Goal: Check status: Check status

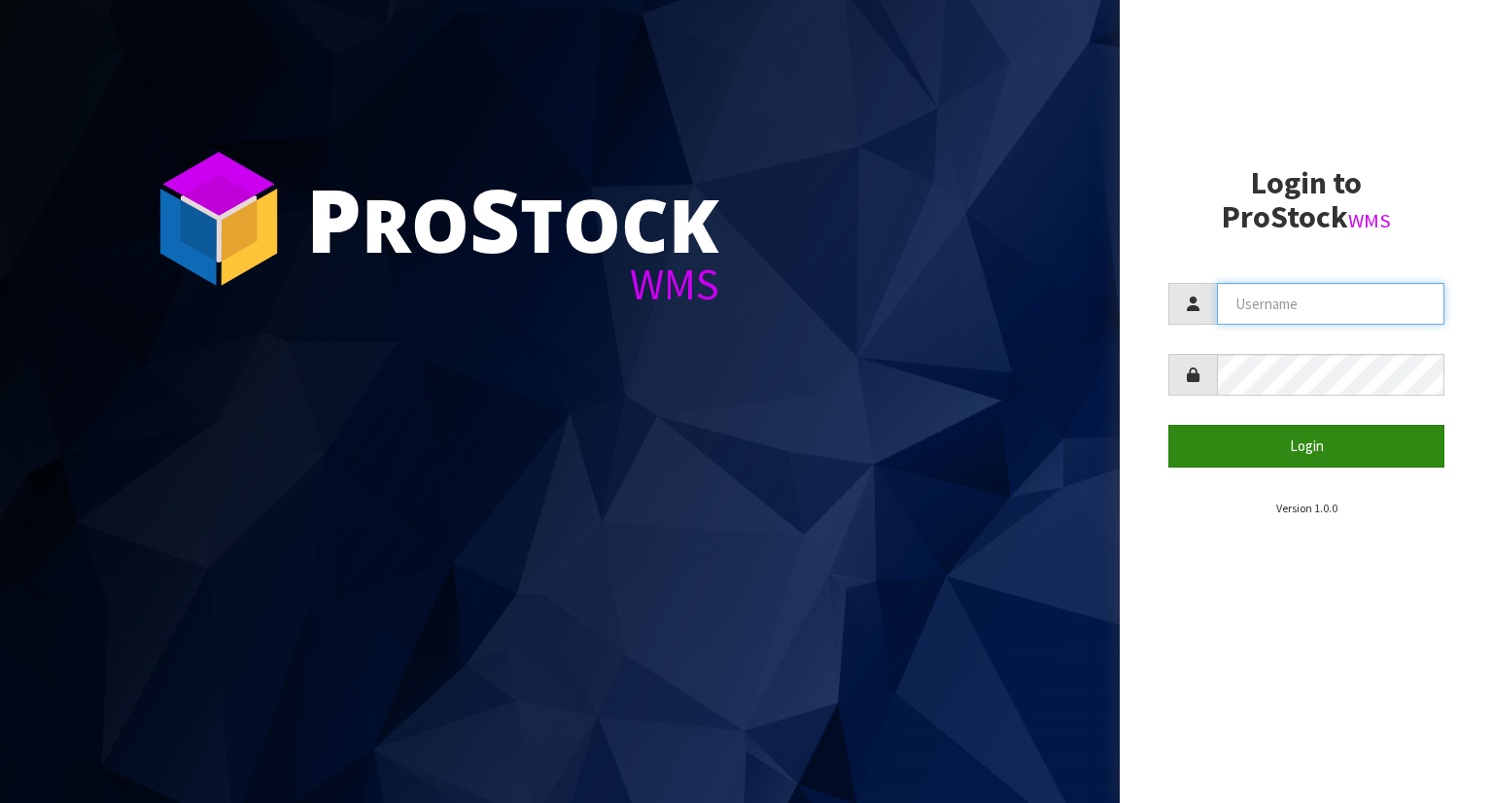
type input "YOURREFORMER"
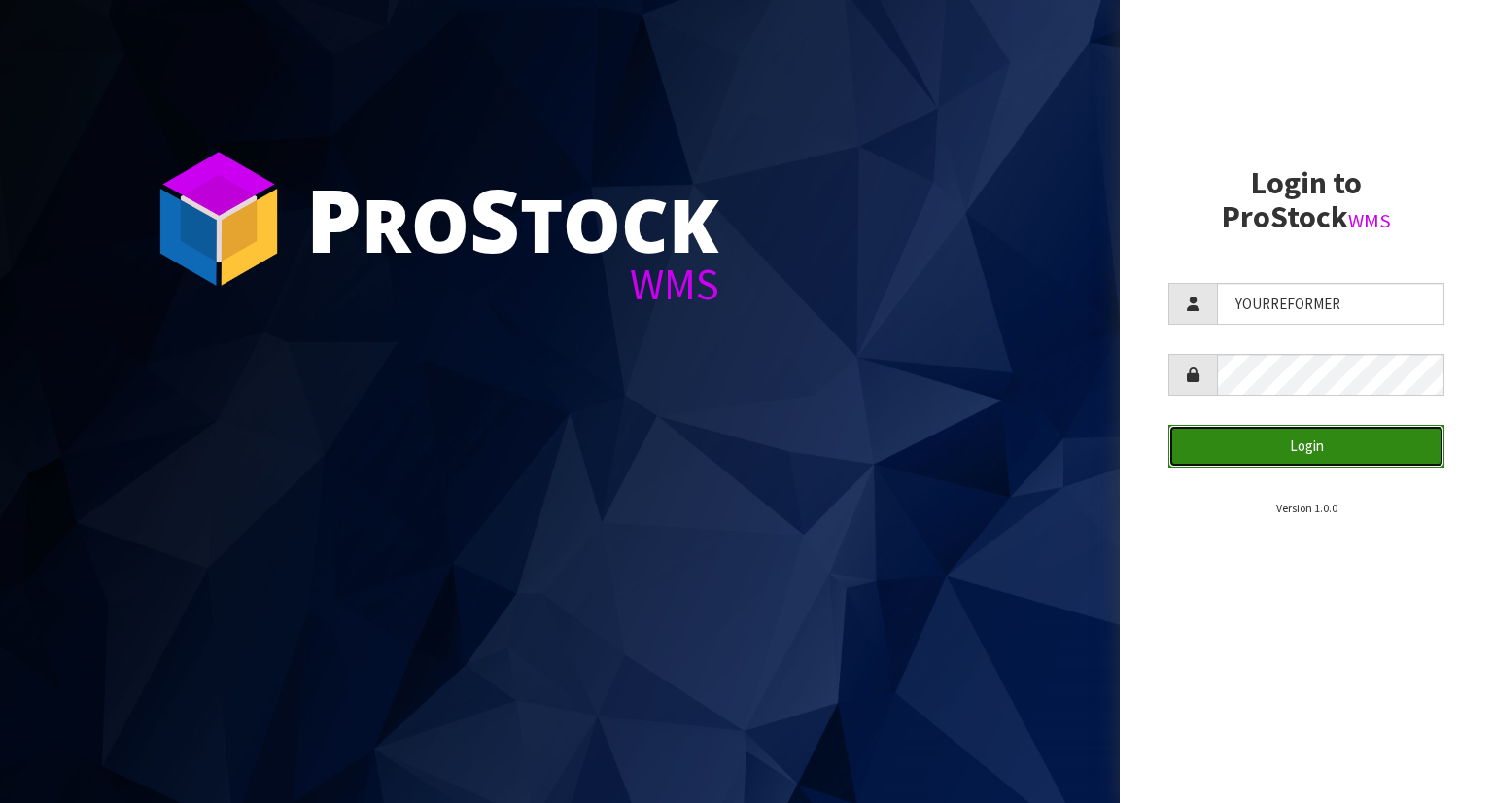
click at [1280, 460] on button "Login" at bounding box center [1306, 446] width 276 height 42
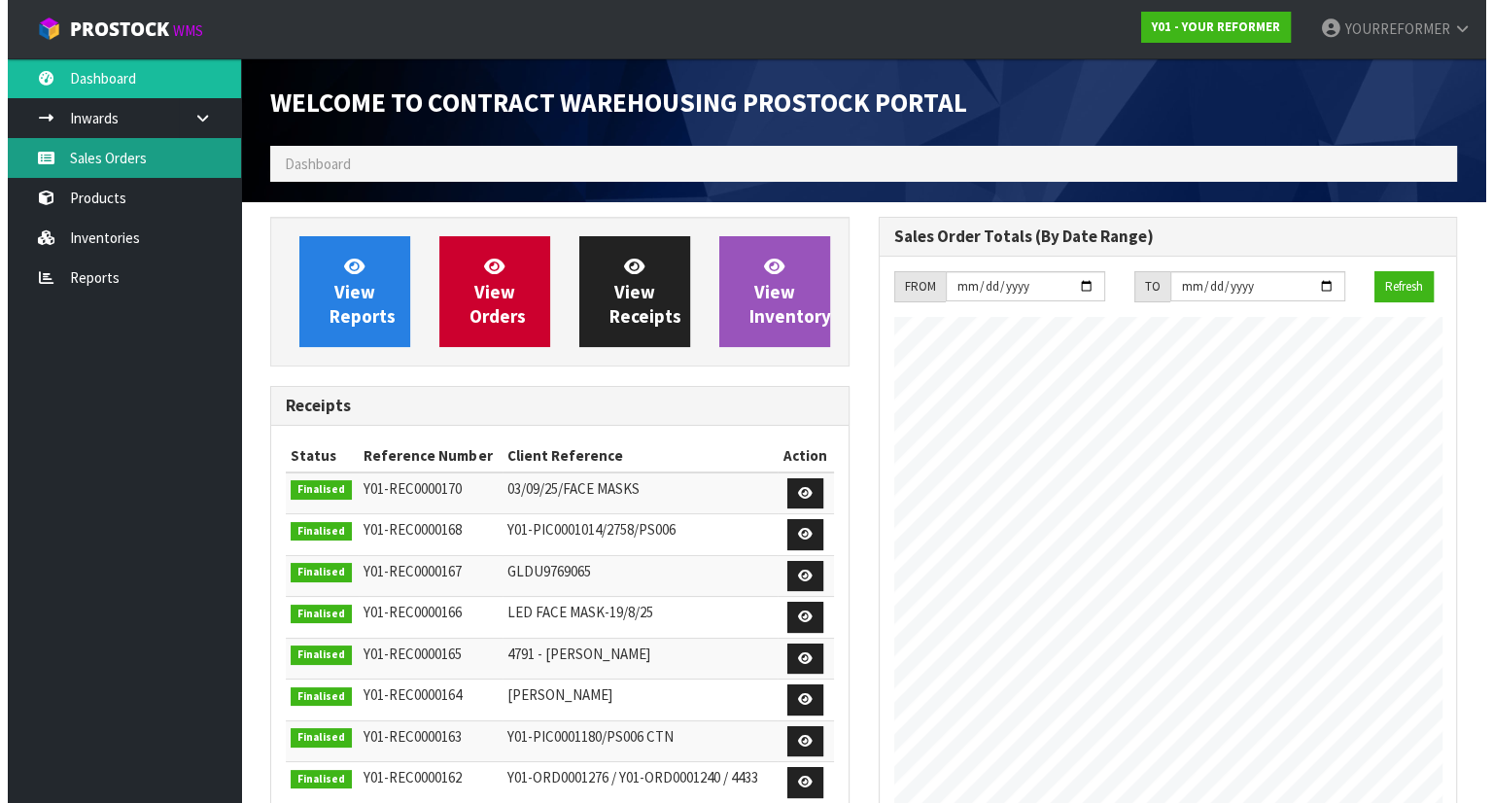
scroll to position [1074, 607]
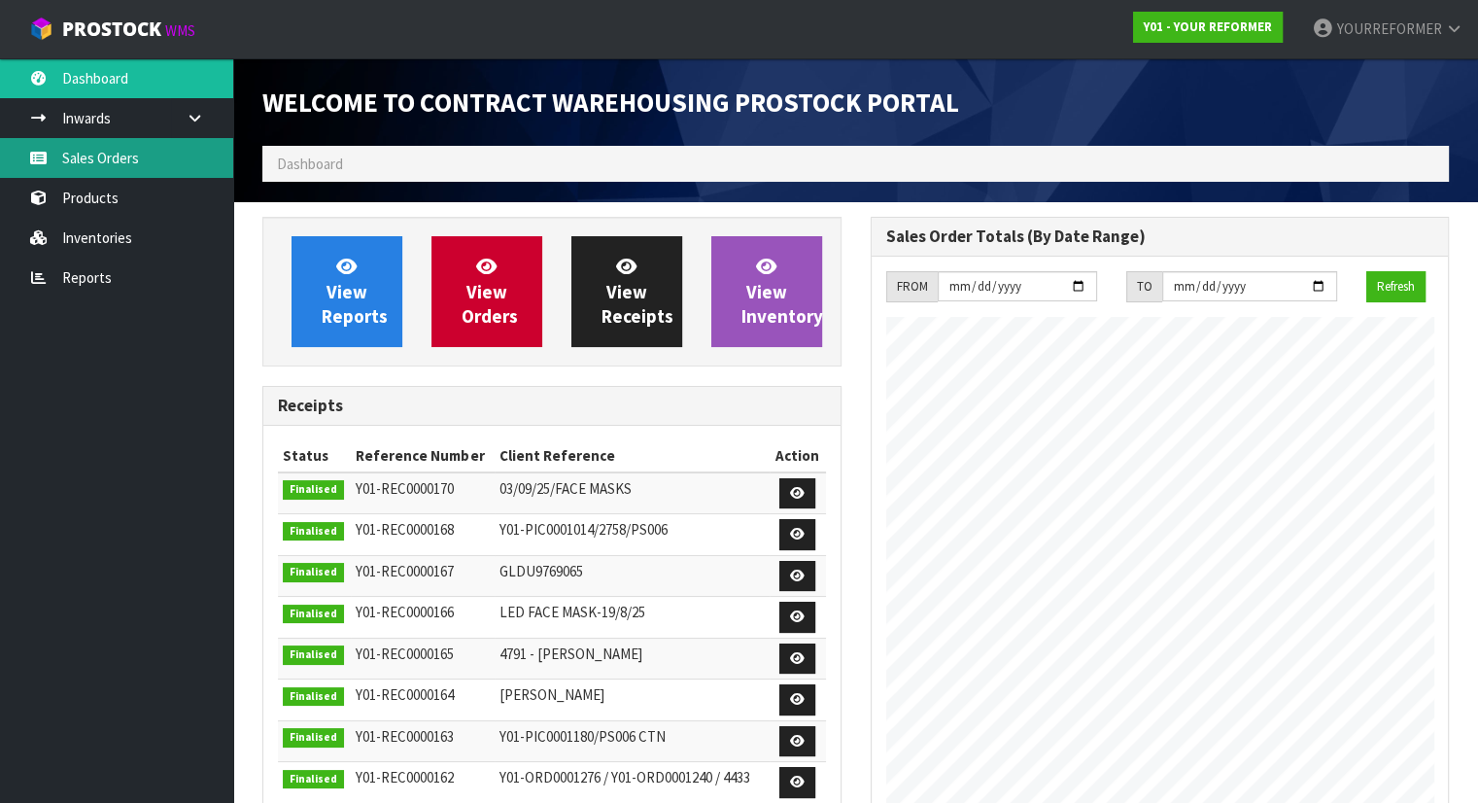
click at [131, 149] on link "Sales Orders" at bounding box center [116, 158] width 233 height 40
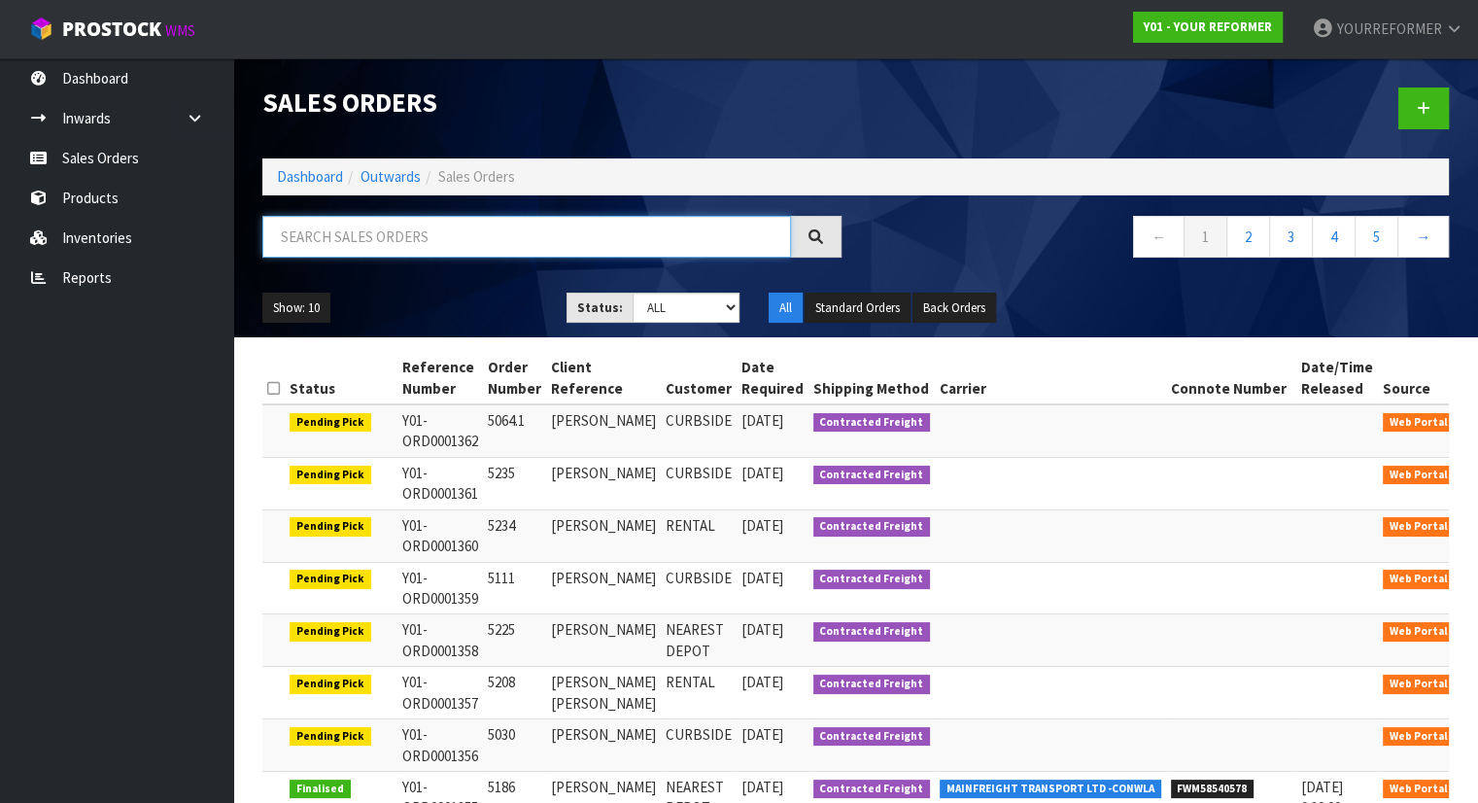
click at [374, 244] on input "text" at bounding box center [526, 237] width 529 height 42
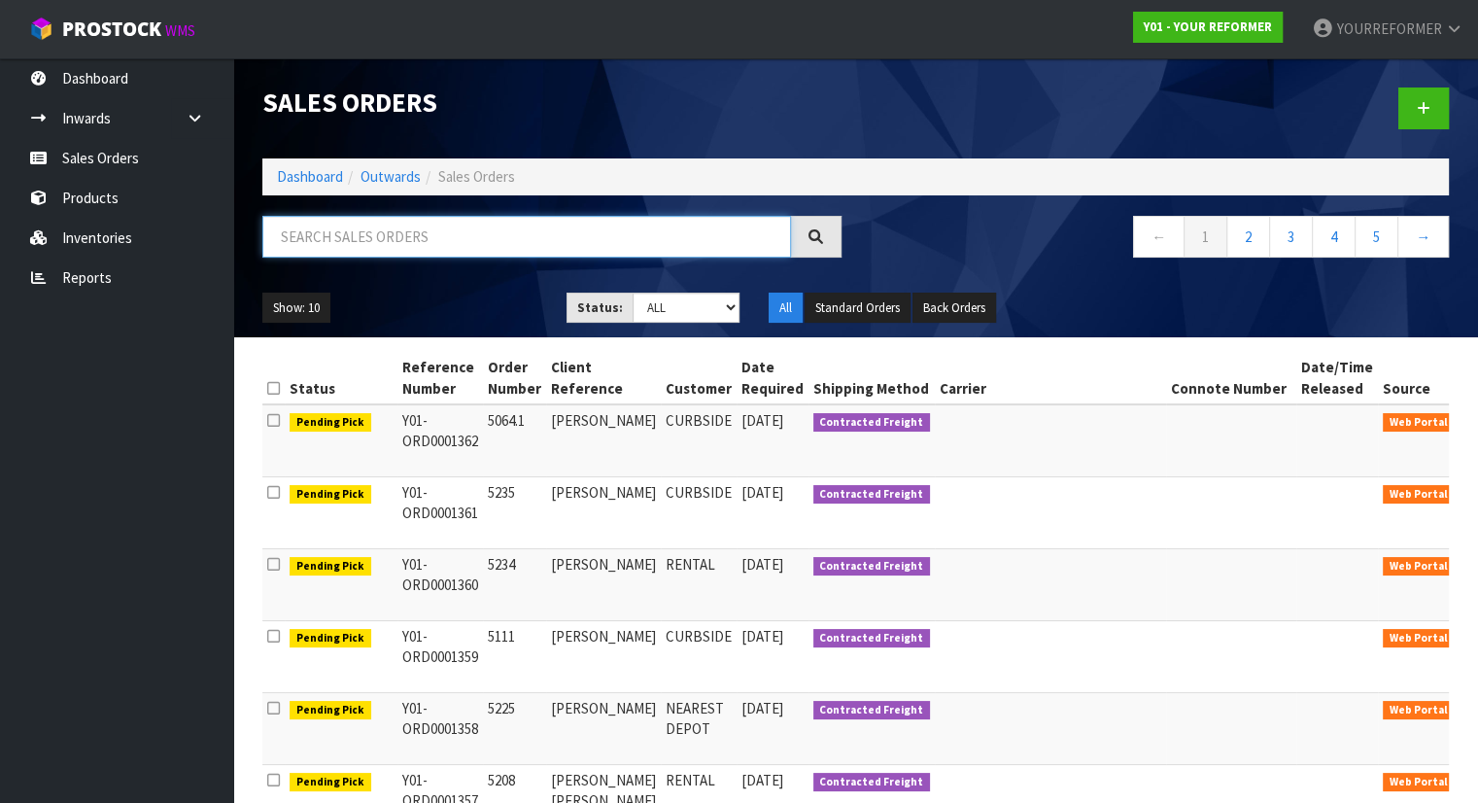
paste input "Y01-ORD0001011"
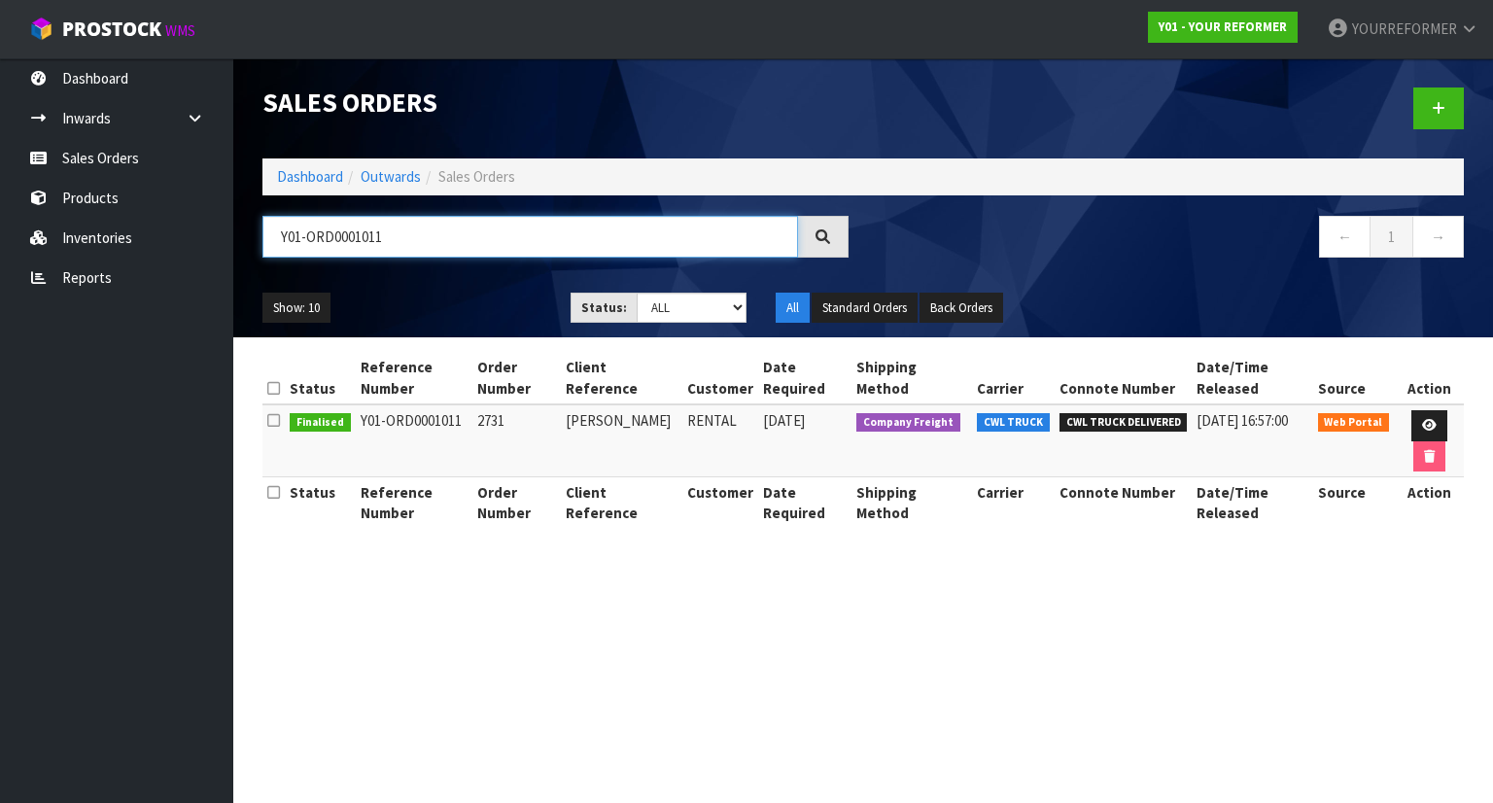
type input "Y01-ORD0001011"
drag, startPoint x: 472, startPoint y: 424, endPoint x: 373, endPoint y: 563, distance: 170.7
click at [356, 425] on td "Y01-ORD0001011" at bounding box center [414, 440] width 117 height 73
copy td "Y01-ORD0001011"
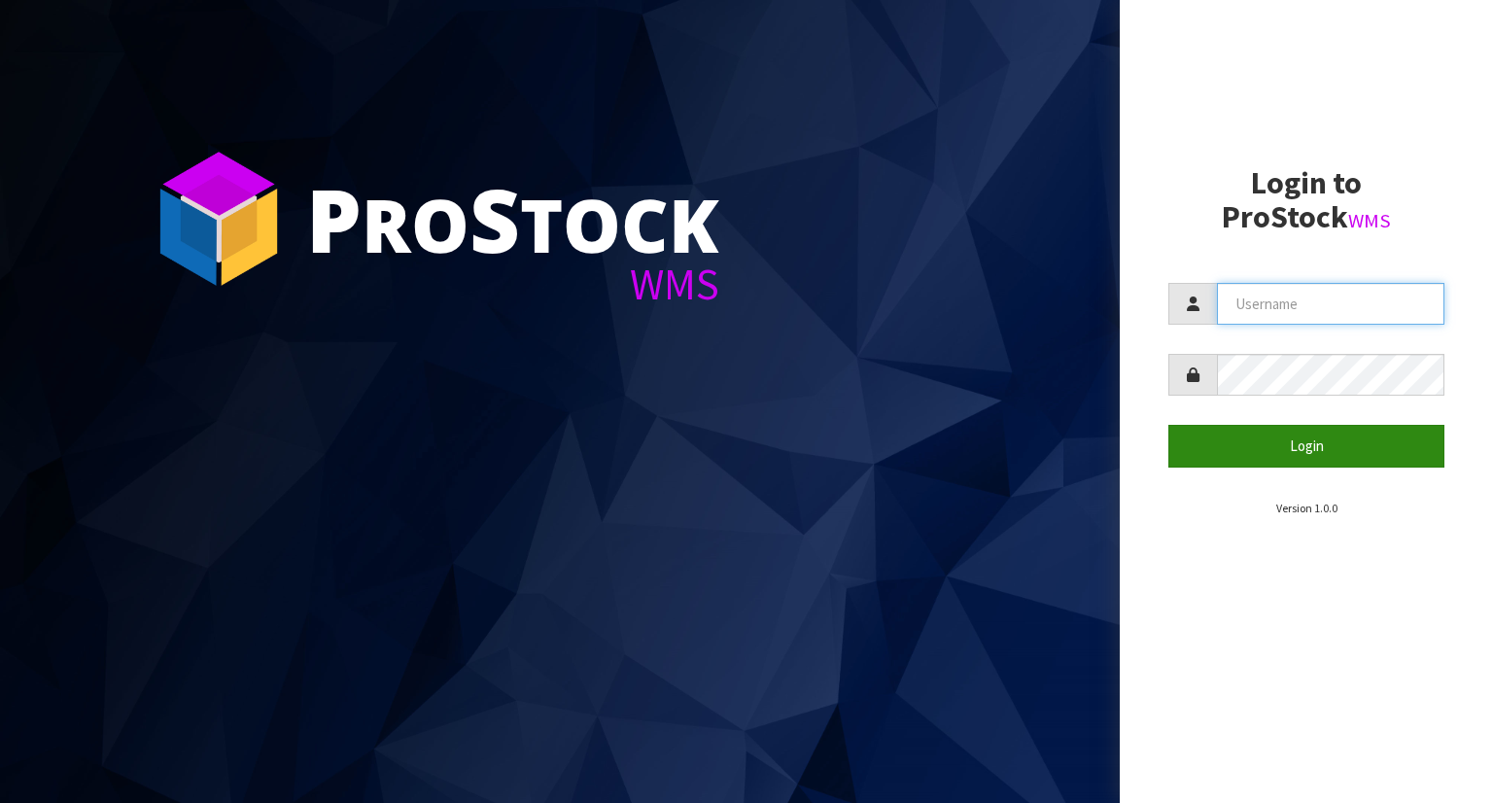
type input "YOURREFORMER"
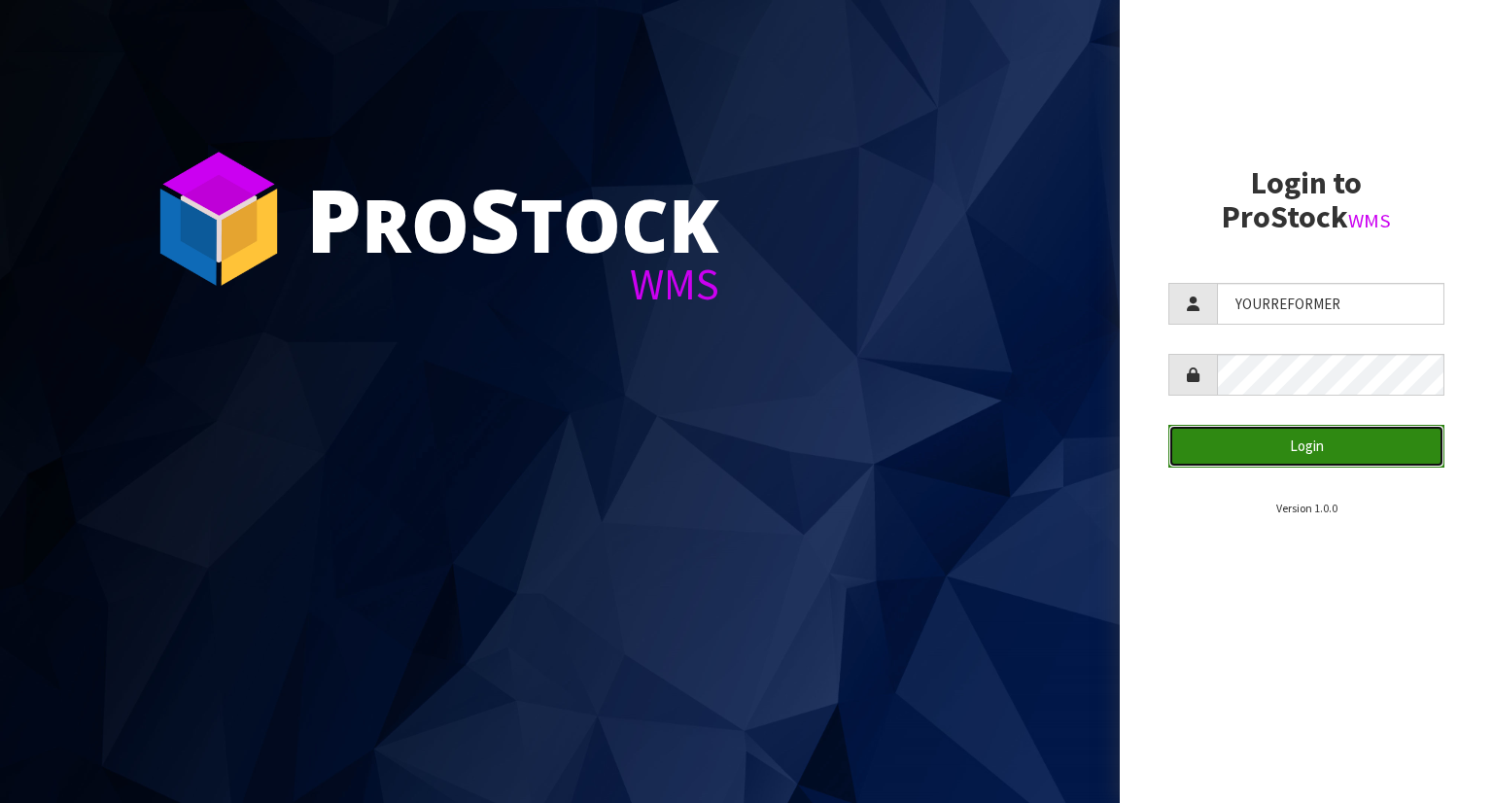
click at [1280, 440] on button "Login" at bounding box center [1306, 446] width 276 height 42
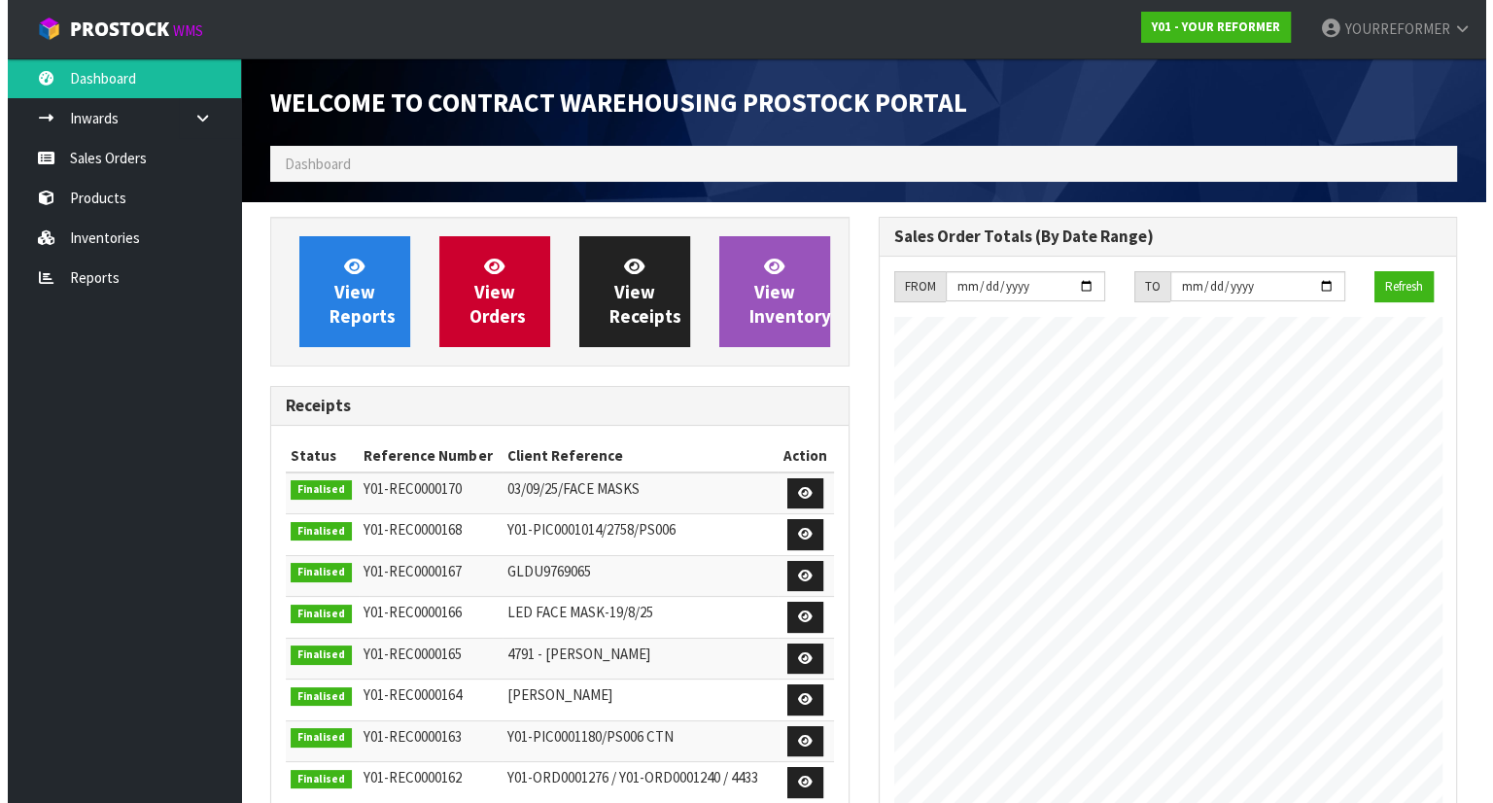
scroll to position [1074, 607]
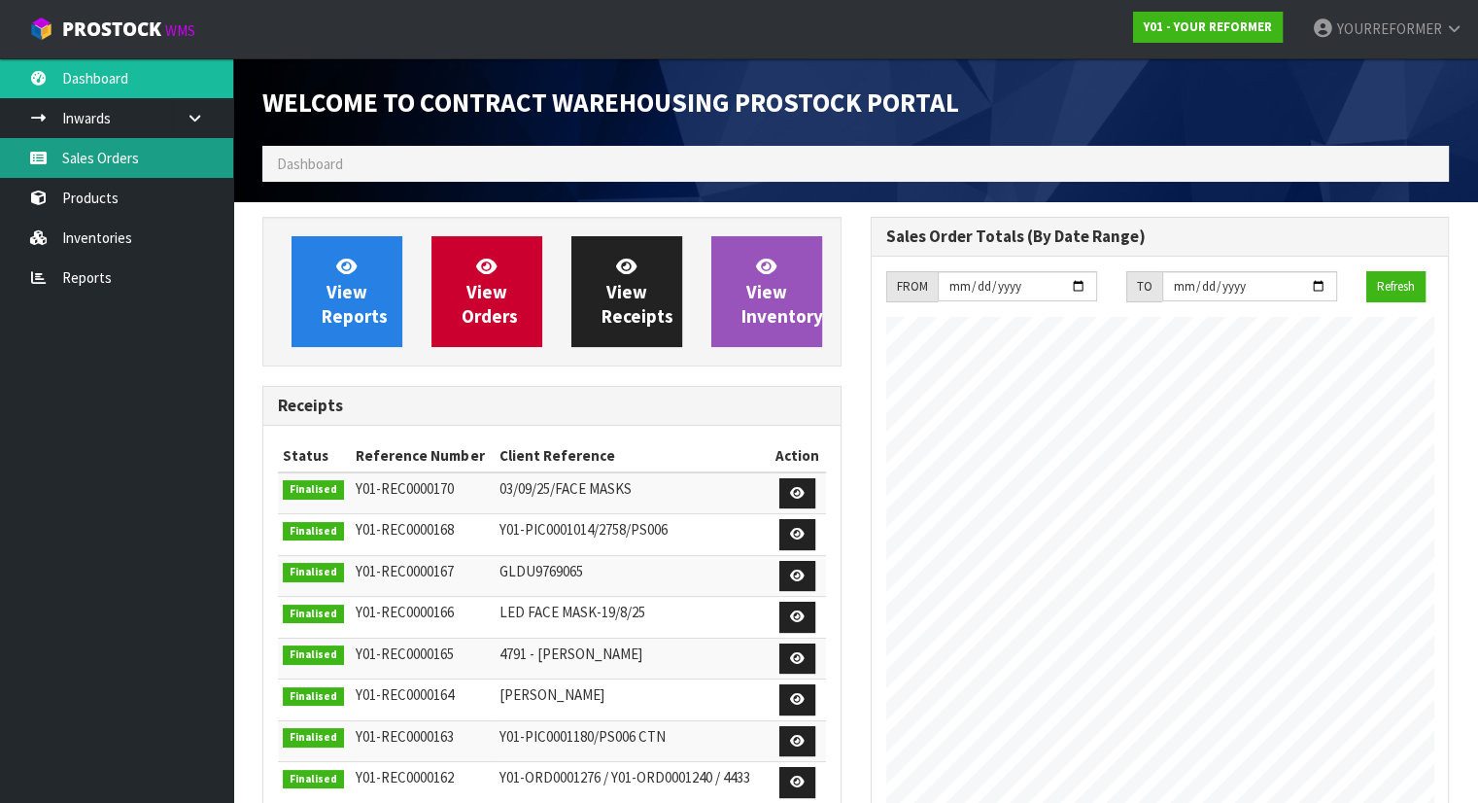
drag, startPoint x: 157, startPoint y: 152, endPoint x: 184, endPoint y: 151, distance: 26.3
click at [157, 152] on link "Sales Orders" at bounding box center [116, 158] width 233 height 40
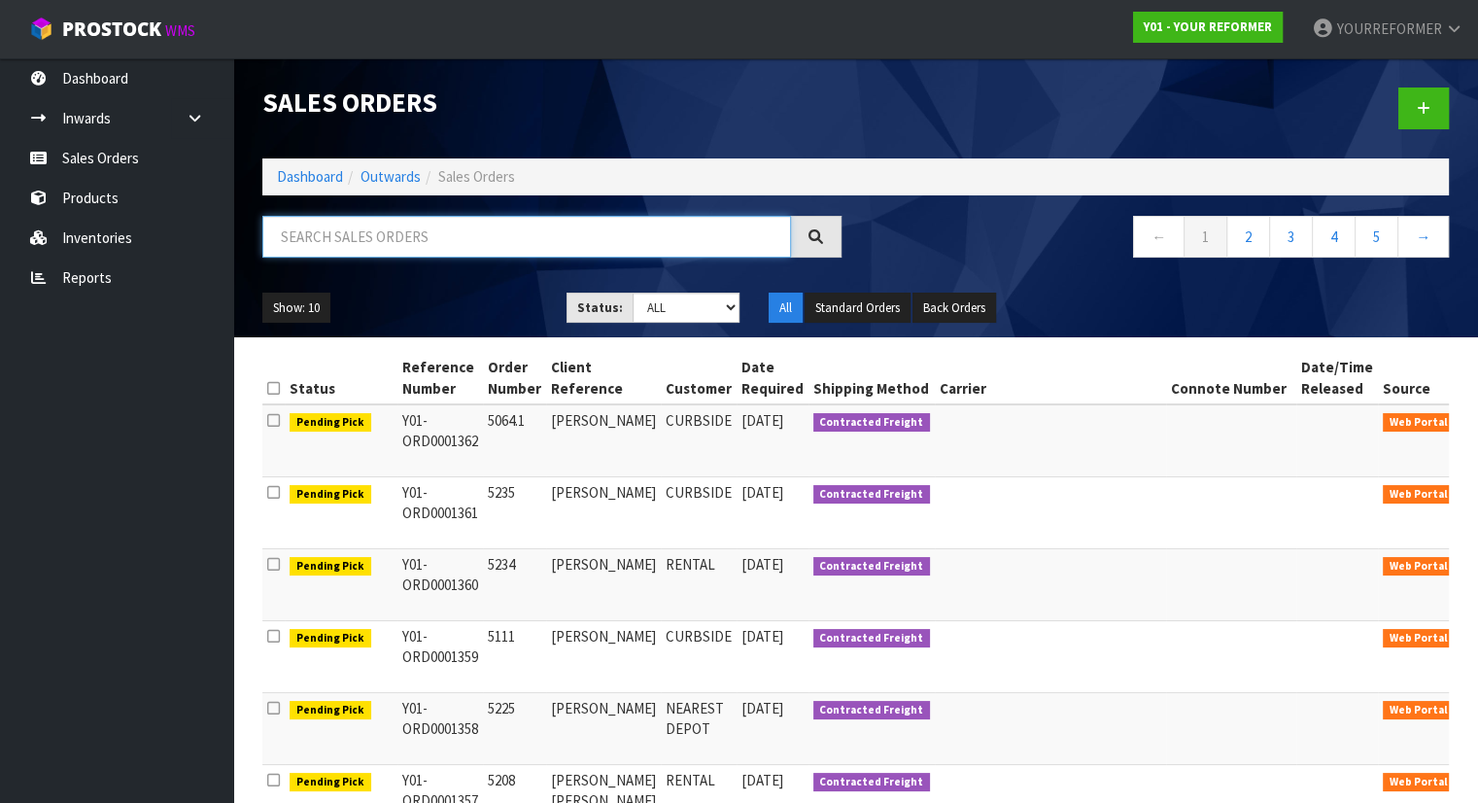
click at [334, 220] on input "text" at bounding box center [526, 237] width 529 height 42
paste input "Undo Y01-ORD0001357"
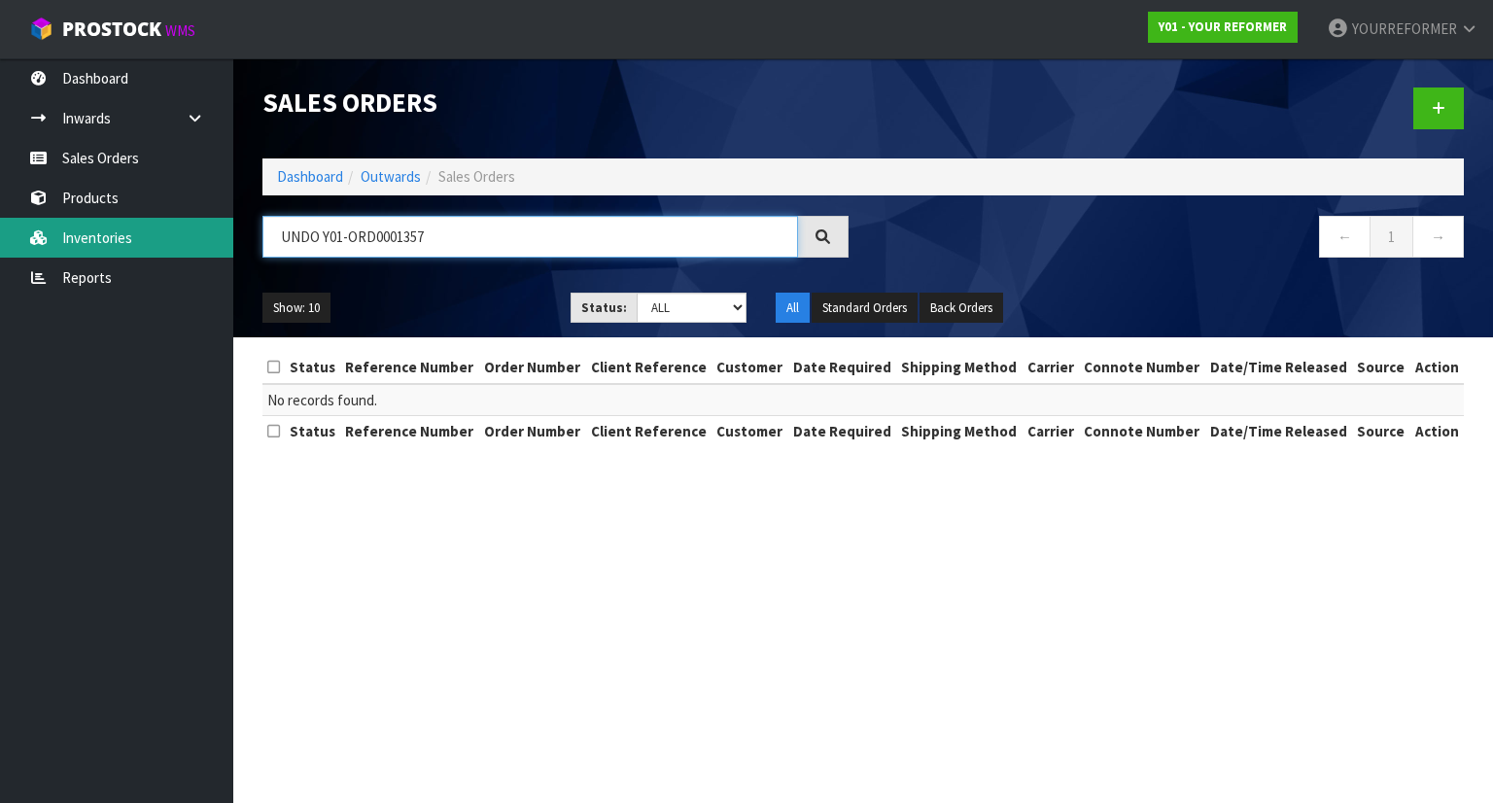
drag, startPoint x: 323, startPoint y: 232, endPoint x: 134, endPoint y: 230, distance: 188.6
click at [225, 231] on body "Toggle navigation ProStock WMS Y01 - YOUR REFORMER YOURREFORMER Logout Dashboar…" at bounding box center [746, 401] width 1493 height 803
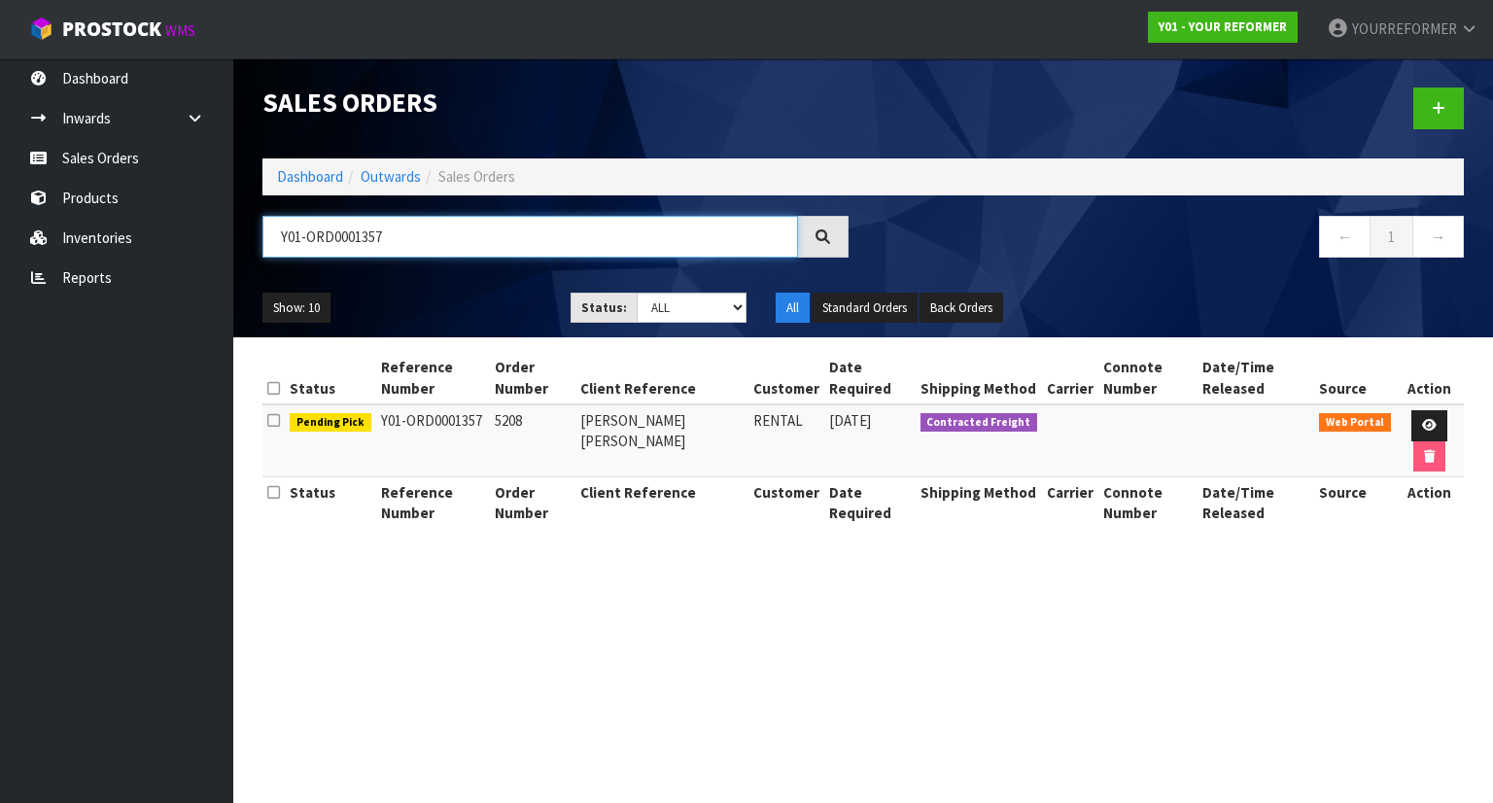
click at [428, 230] on input "Y01-ORD0001357" at bounding box center [530, 237] width 536 height 42
type input "Y01-ORD0001357"
drag, startPoint x: 669, startPoint y: 443, endPoint x: 558, endPoint y: 421, distance: 113.0
click at [558, 421] on tr "Pending Pick Y01-ORD0001357 5208 LAUREN MATILDA MATTHEWS RENTAL 08/09/2025 Cont…" at bounding box center [862, 440] width 1201 height 73
copy tr "[PERSON_NAME] [PERSON_NAME]"
